Goal: Browse casually: Explore the website without a specific task or goal

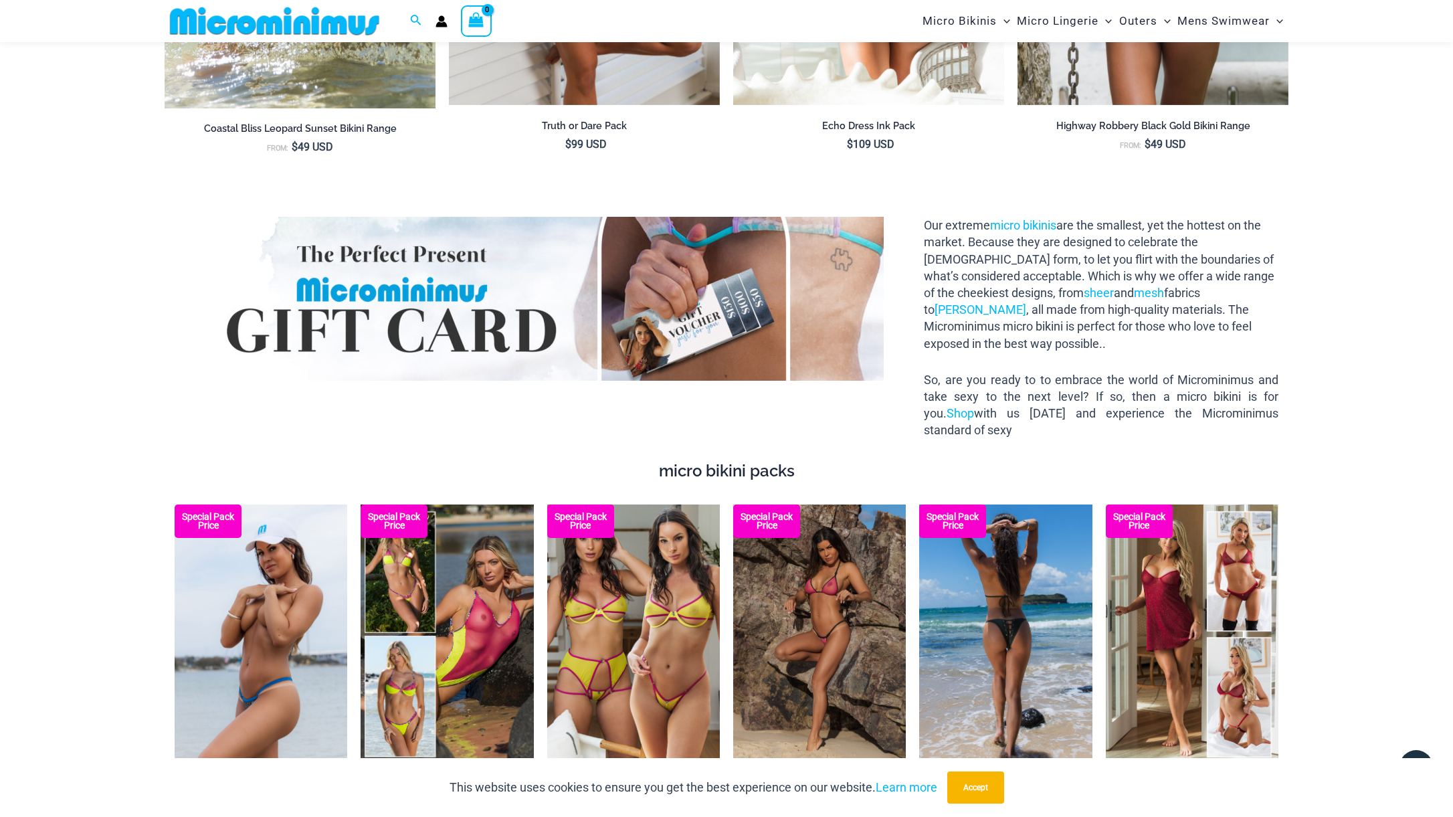
scroll to position [1772, 0]
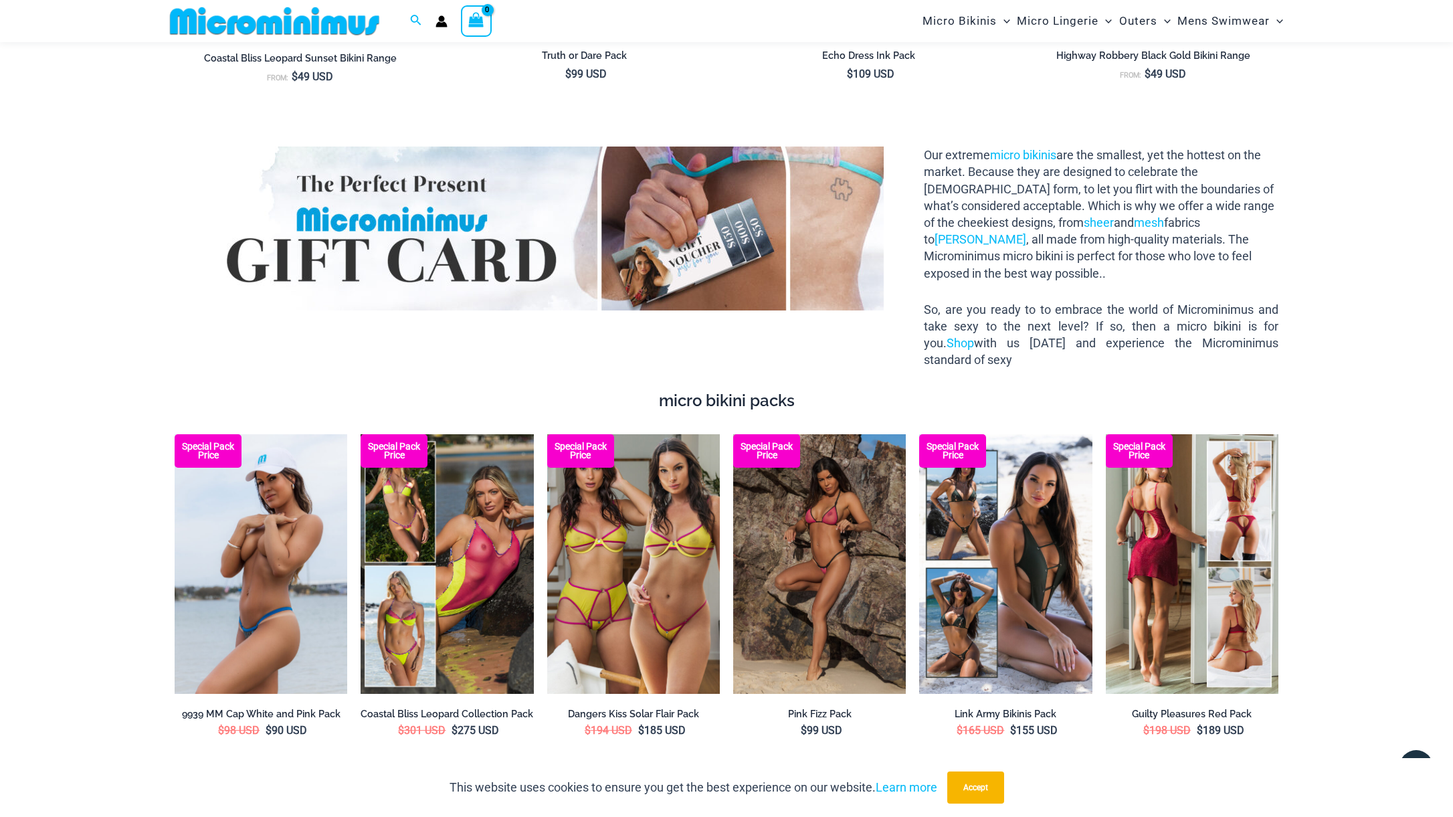
click at [1196, 531] on img at bounding box center [1192, 563] width 173 height 259
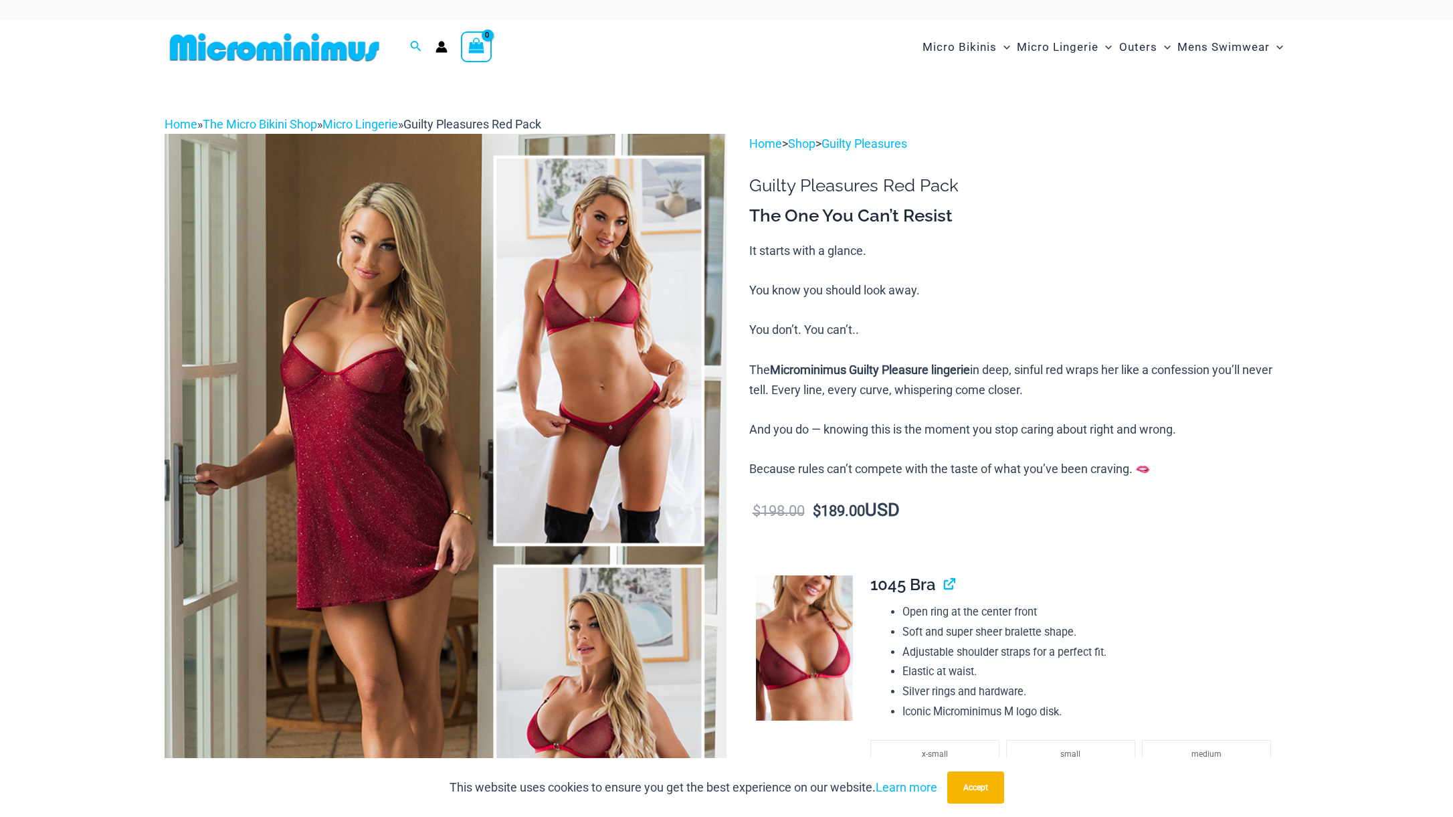
click at [264, 49] on img at bounding box center [275, 47] width 220 height 30
